Goal: Transaction & Acquisition: Purchase product/service

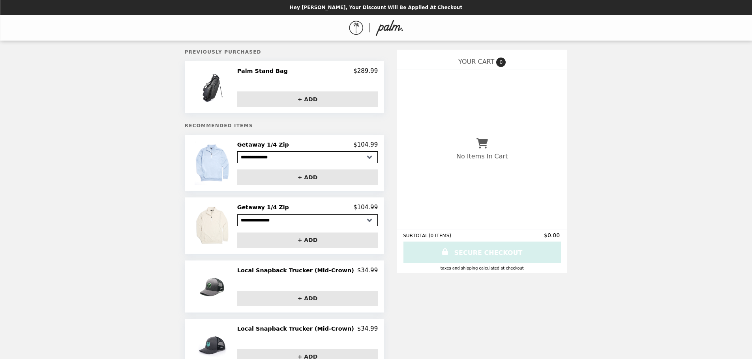
select select "**********"
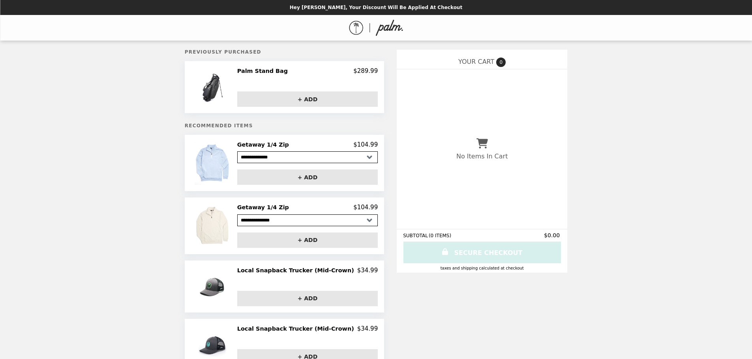
select select "**********"
click at [293, 248] on button "+ ADD" at bounding box center [307, 240] width 140 height 15
